Goal: Transaction & Acquisition: Download file/media

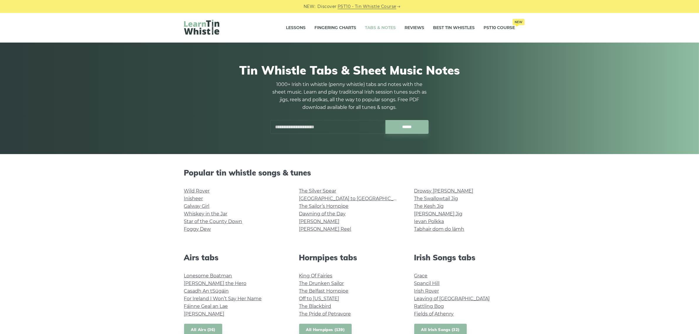
click at [282, 127] on input "text" at bounding box center [327, 127] width 115 height 14
click at [320, 137] on li "Jackson’s Bottle of Brandy" at bounding box center [327, 140] width 107 height 7
type input "**********"
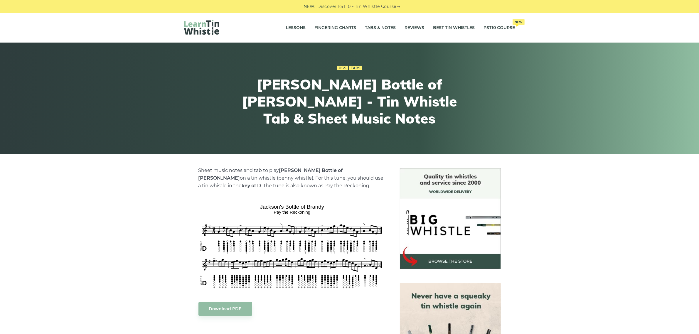
scroll to position [110, 0]
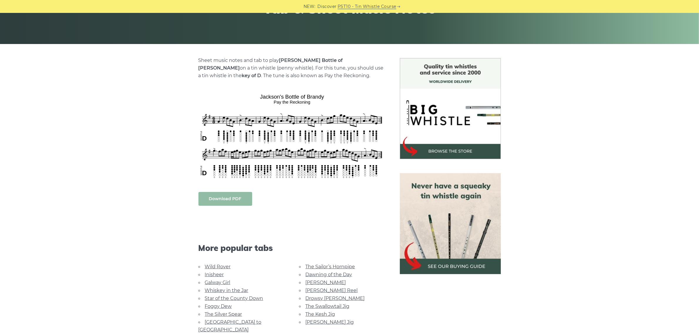
click at [221, 199] on link "Download PDF" at bounding box center [225, 199] width 54 height 14
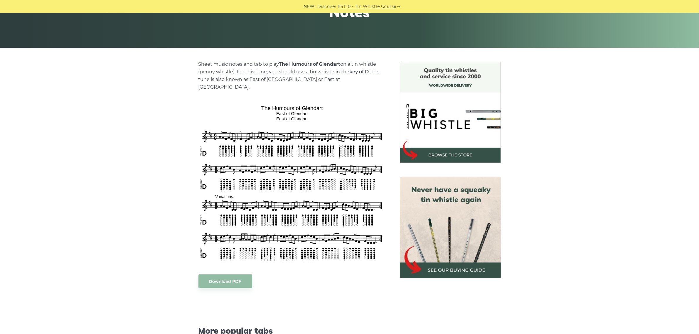
scroll to position [110, 0]
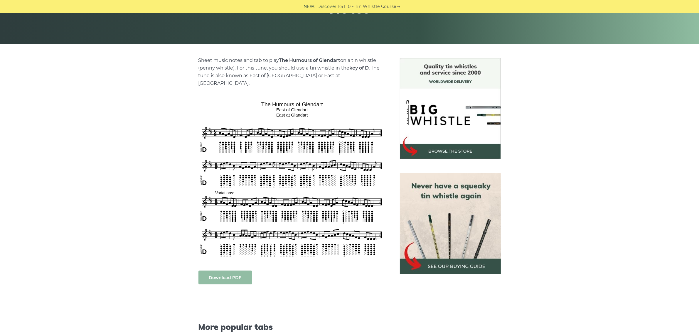
click at [217, 271] on link "Download PDF" at bounding box center [225, 278] width 54 height 14
click at [87, 164] on div "Sheet music notes and tab to play The Humours of Glendart on a tin whistle (pen…" at bounding box center [349, 268] width 699 height 421
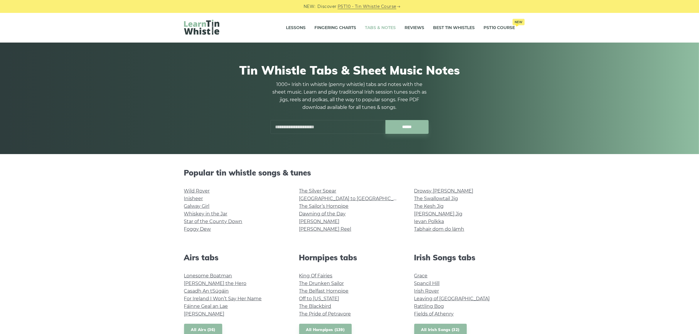
click at [286, 127] on input "text" at bounding box center [327, 127] width 115 height 14
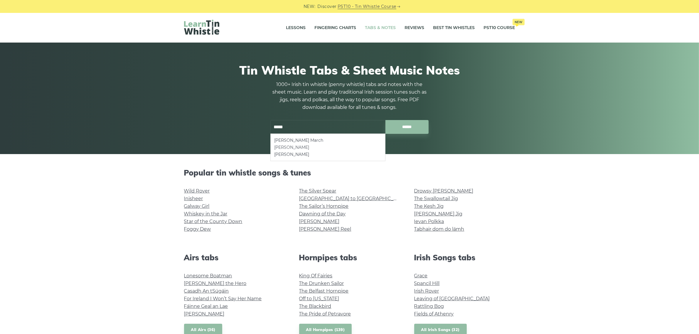
click at [291, 147] on li "Brian O’Lynn" at bounding box center [327, 147] width 107 height 7
type input "**********"
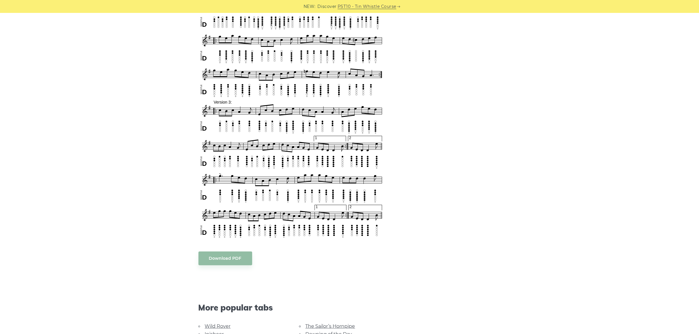
scroll to position [477, 0]
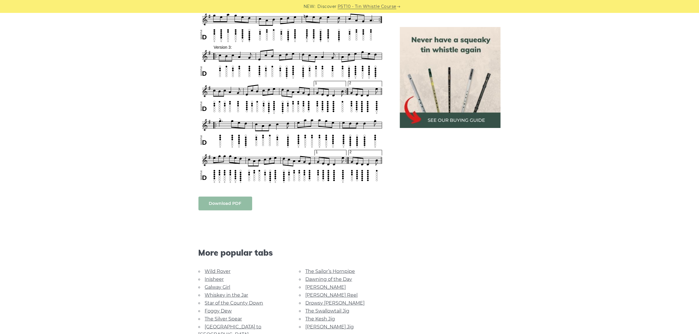
click at [240, 203] on link "Download PDF" at bounding box center [225, 204] width 54 height 14
